Goal: Check status: Check status

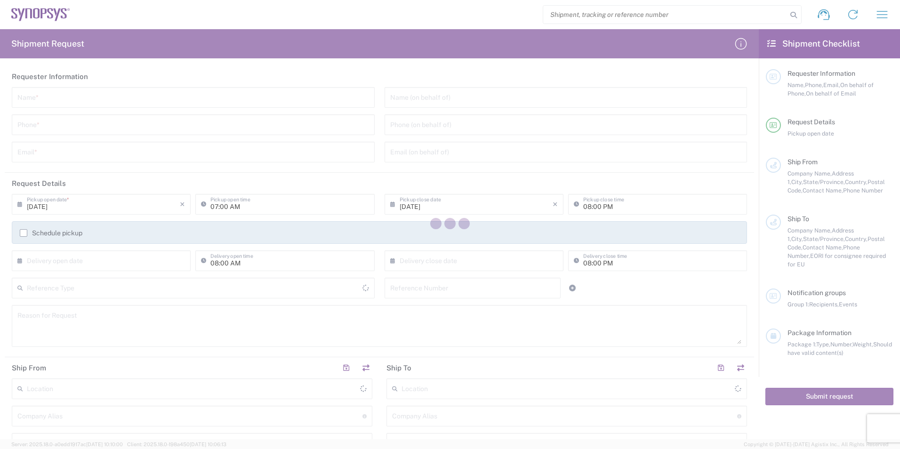
click at [620, 19] on div at bounding box center [450, 224] width 900 height 449
type input "[GEOGRAPHIC_DATA]"
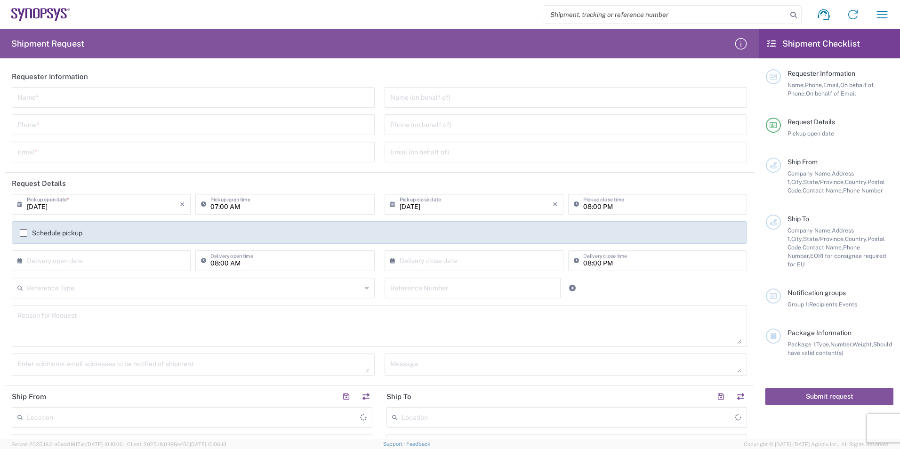
click at [611, 16] on input "search" at bounding box center [665, 15] width 244 height 18
paste input "56690199"
type input "56690199"
click at [792, 12] on icon at bounding box center [793, 14] width 13 height 13
